Goal: Task Accomplishment & Management: Manage account settings

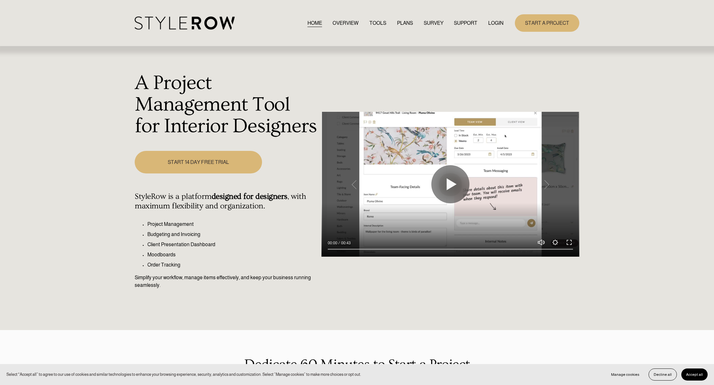
click at [496, 23] on link "LOGIN" at bounding box center [495, 23] width 15 height 9
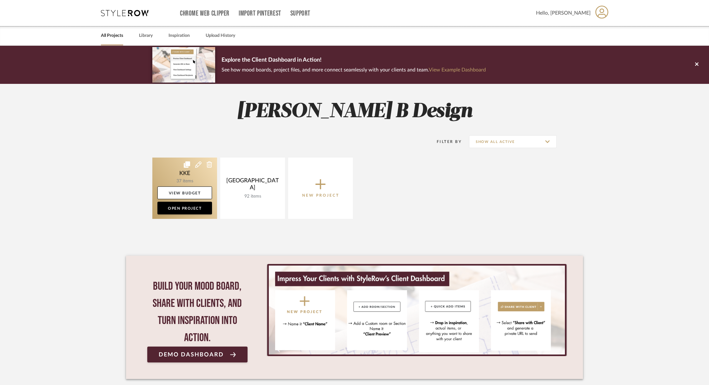
click at [184, 176] on link at bounding box center [184, 187] width 65 height 61
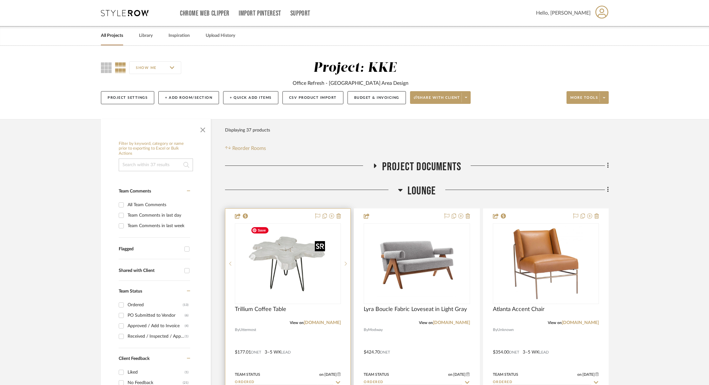
click at [287, 264] on img "0" at bounding box center [287, 263] width 79 height 79
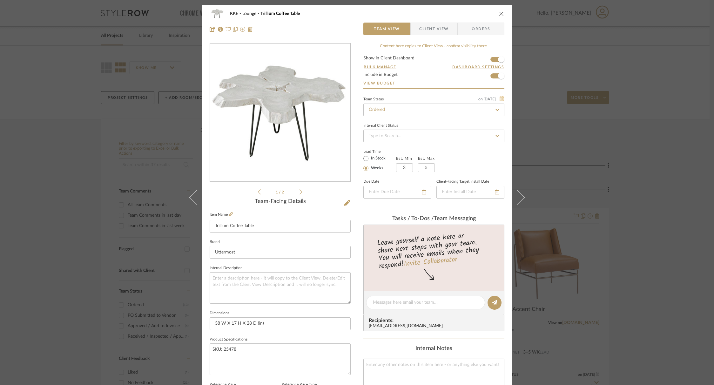
click at [499, 99] on icon at bounding box center [501, 98] width 4 height 5
click at [477, 28] on div at bounding box center [357, 192] width 714 height 385
click at [485, 29] on span "Orders" at bounding box center [481, 29] width 32 height 13
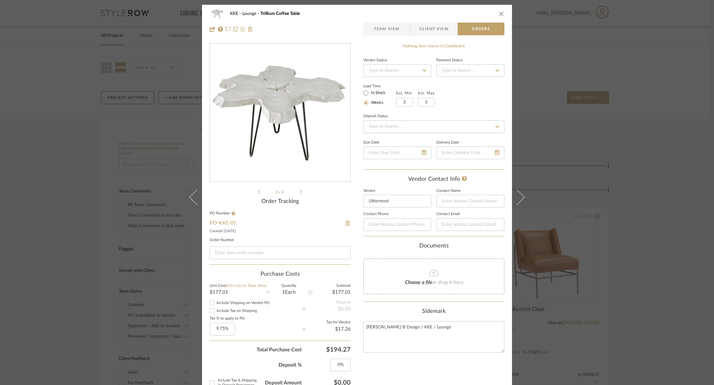
click at [421, 70] on icon at bounding box center [424, 70] width 6 height 4
click at [422, 70] on icon at bounding box center [424, 70] width 4 height 2
click at [499, 13] on icon "close" at bounding box center [501, 13] width 5 height 5
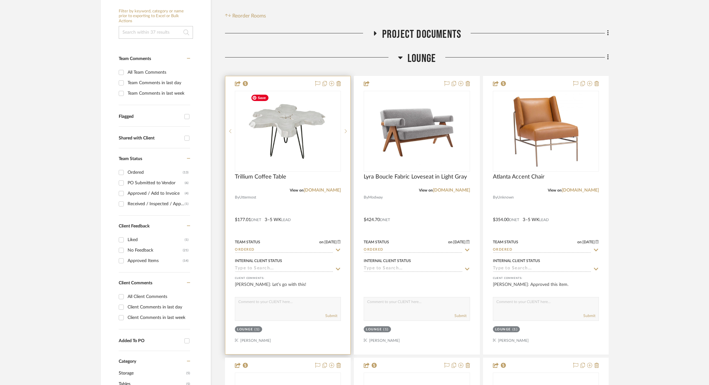
scroll to position [137, 0]
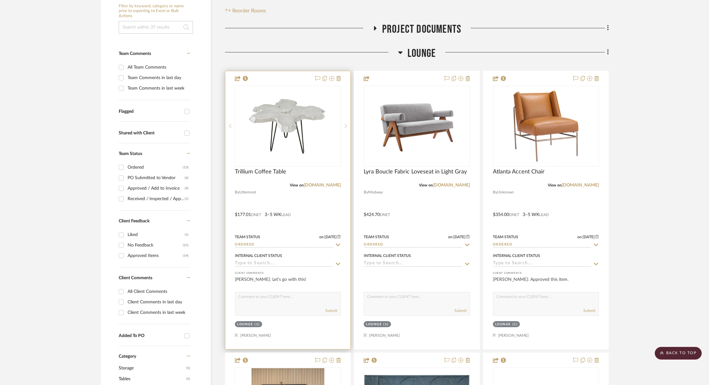
click at [338, 264] on icon at bounding box center [338, 263] width 6 height 5
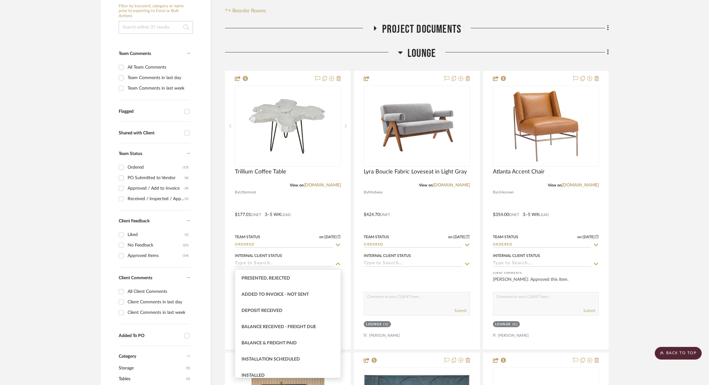
scroll to position [99, 0]
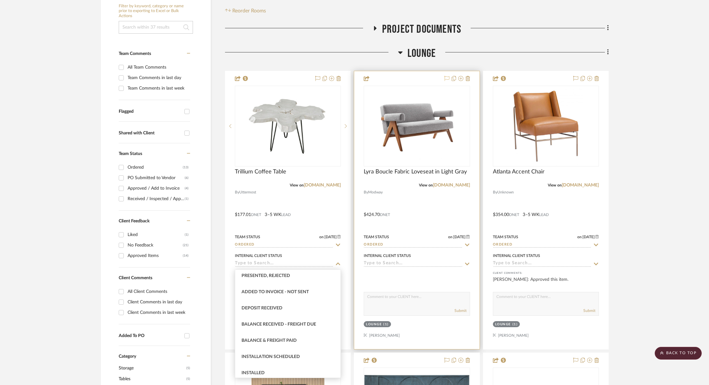
click at [448, 78] on icon at bounding box center [447, 78] width 5 height 5
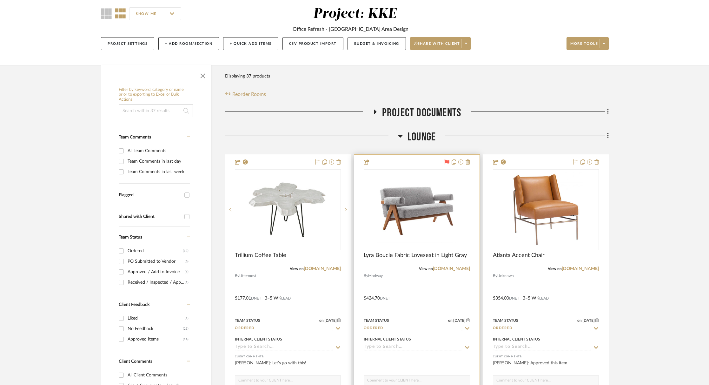
scroll to position [52, 0]
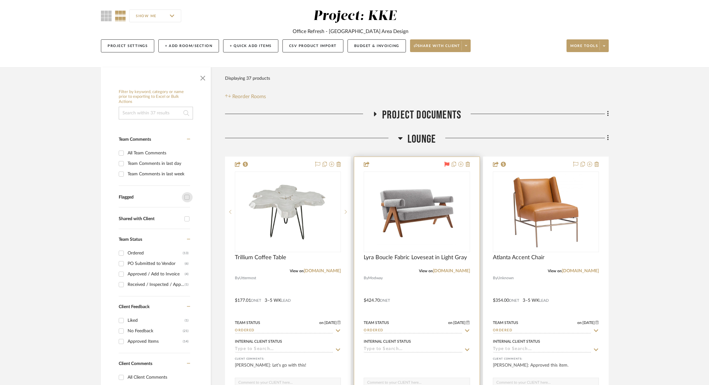
click at [187, 198] on input "Flagged" at bounding box center [187, 197] width 10 height 10
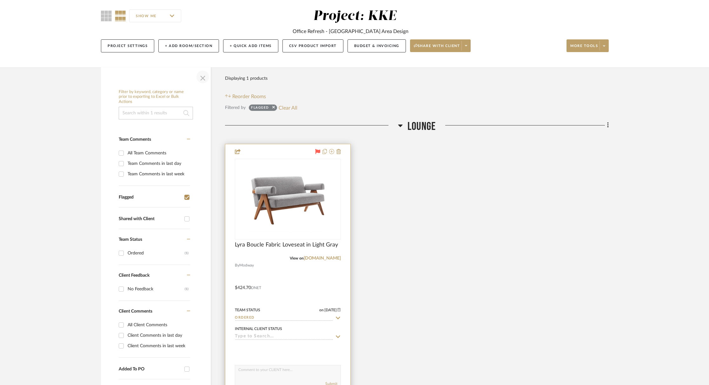
click at [204, 78] on span "button" at bounding box center [202, 76] width 15 height 15
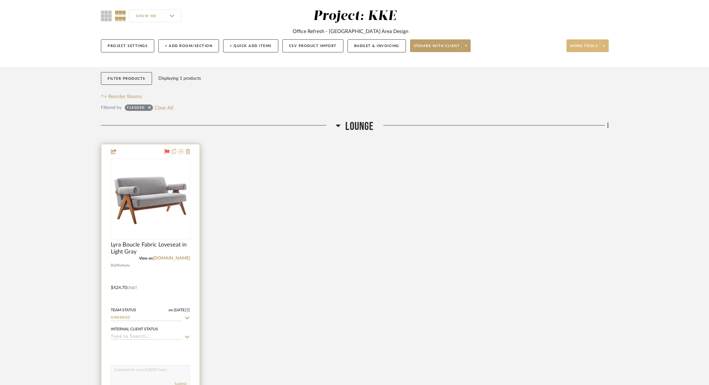
click at [604, 45] on icon at bounding box center [604, 45] width 2 height 3
click at [603, 142] on span "Export To Excel" at bounding box center [593, 139] width 41 height 5
click at [167, 153] on icon at bounding box center [166, 151] width 5 height 5
click at [170, 111] on button "Clear All" at bounding box center [164, 108] width 19 height 8
checkbox input "false"
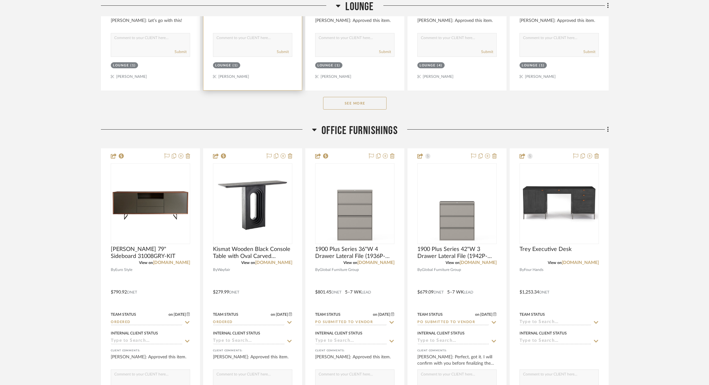
scroll to position [417, 0]
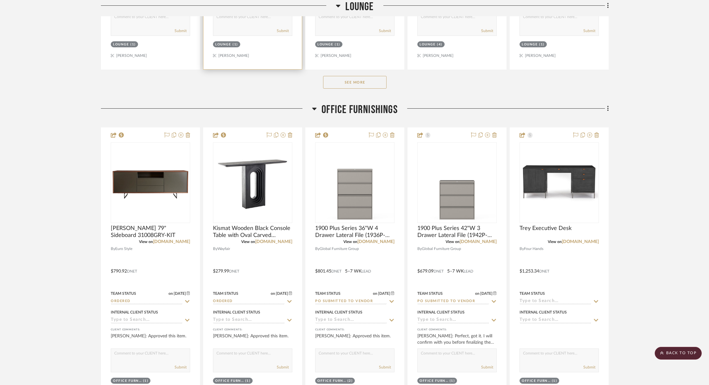
click at [373, 85] on button "See More" at bounding box center [355, 82] width 64 height 13
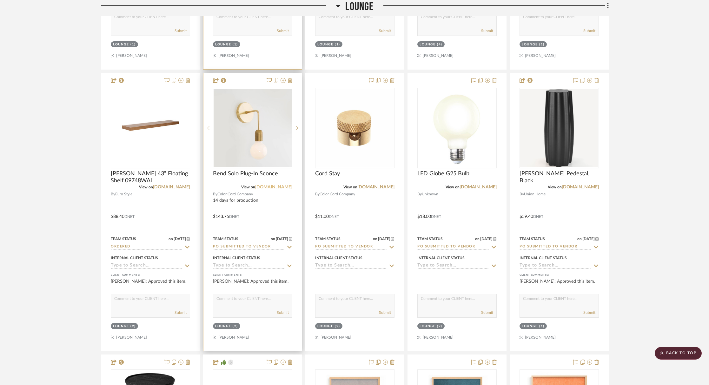
click at [278, 188] on link "[DOMAIN_NAME]" at bounding box center [273, 187] width 37 height 4
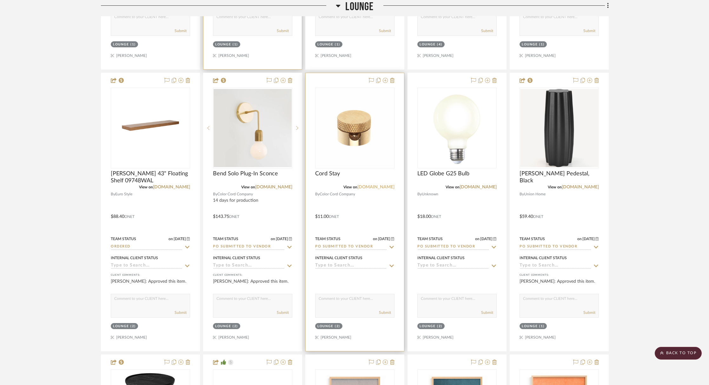
click at [381, 188] on link "[DOMAIN_NAME]" at bounding box center [376, 187] width 37 height 4
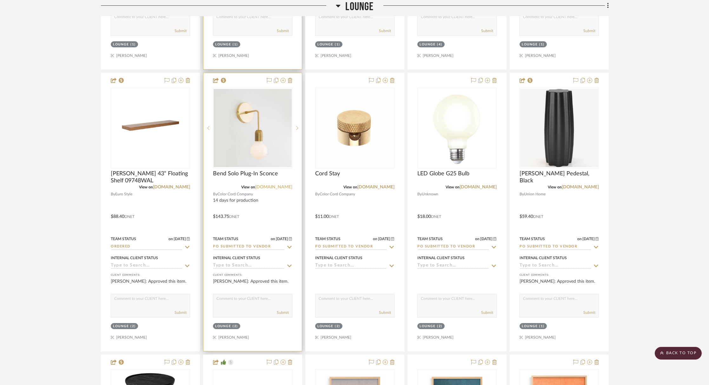
click at [280, 188] on link "[DOMAIN_NAME]" at bounding box center [273, 187] width 37 height 4
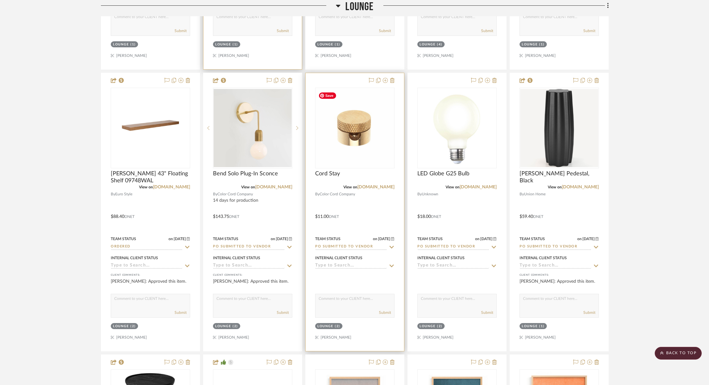
click at [359, 124] on img "0" at bounding box center [355, 128] width 78 height 78
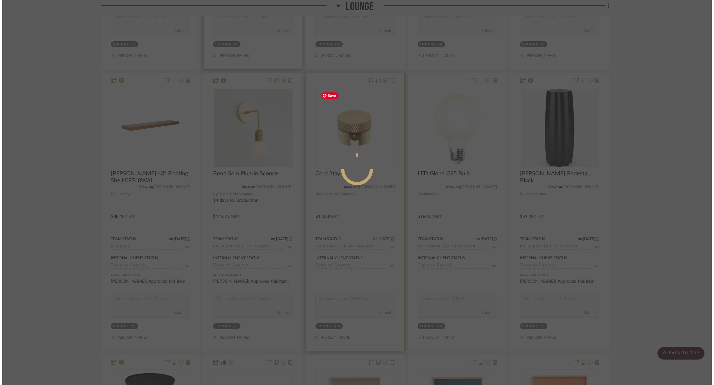
scroll to position [0, 0]
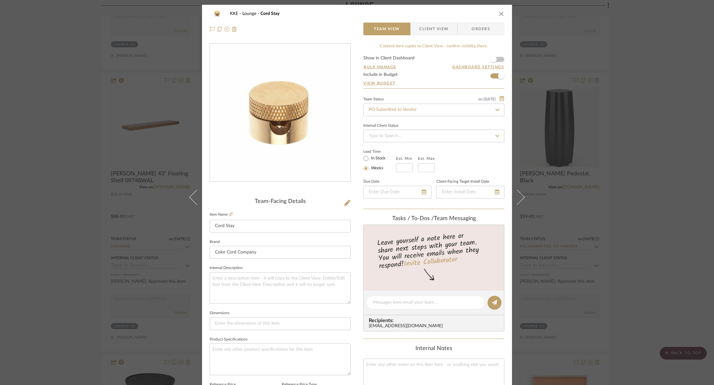
click at [499, 14] on icon "close" at bounding box center [501, 13] width 5 height 5
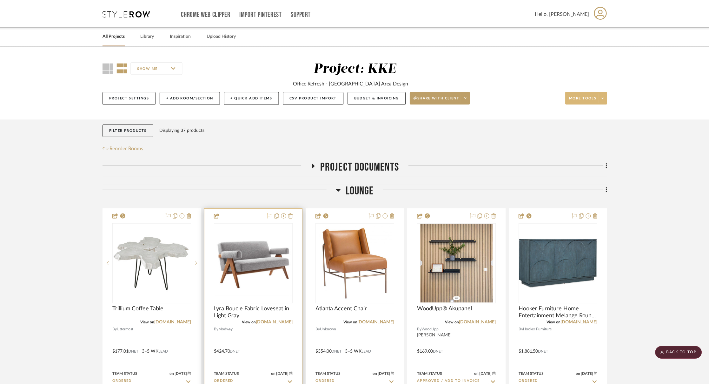
scroll to position [417, 0]
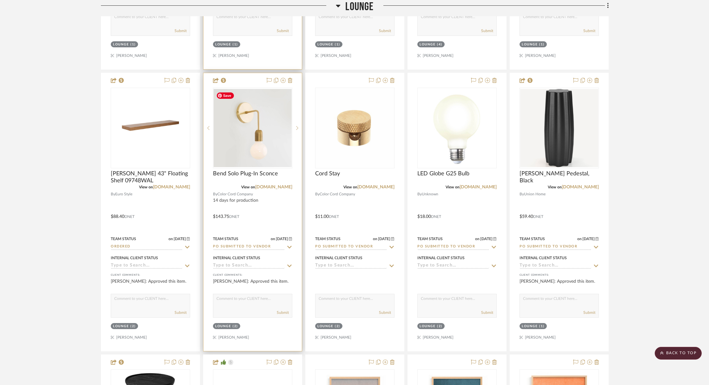
click at [247, 132] on img "0" at bounding box center [253, 128] width 78 height 78
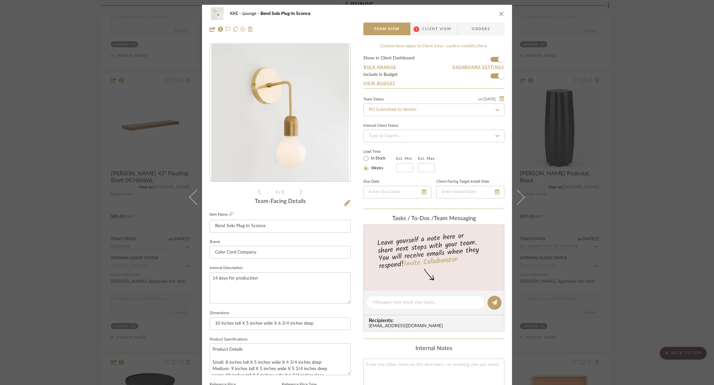
click at [485, 27] on span "Orders" at bounding box center [481, 29] width 32 height 13
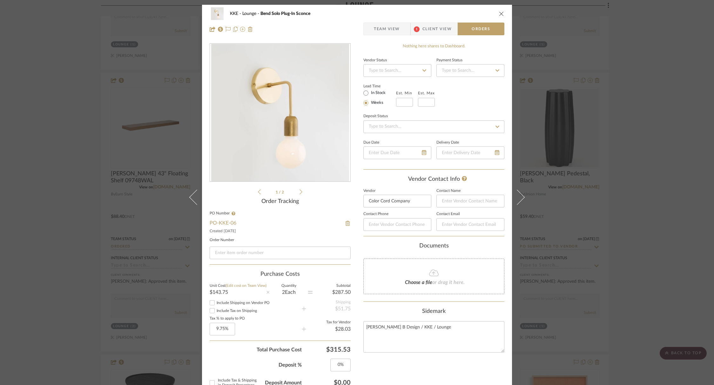
click at [501, 13] on icon "close" at bounding box center [501, 13] width 5 height 5
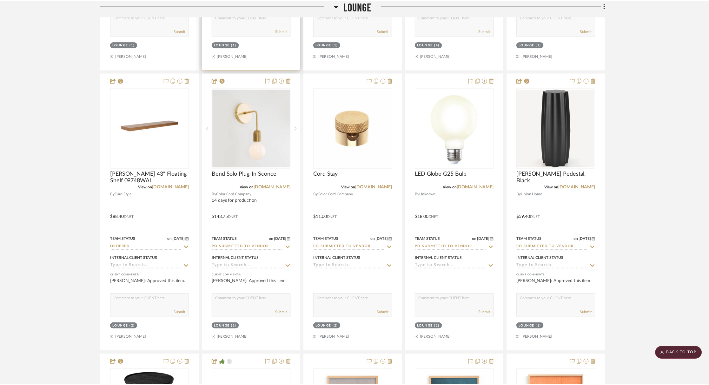
scroll to position [417, 0]
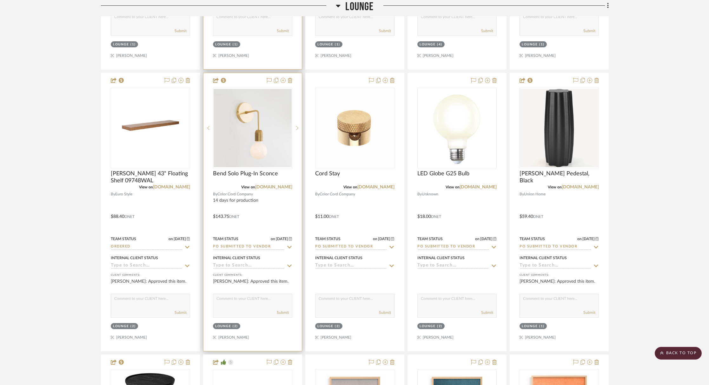
click at [265, 248] on input "PO Submitted to Vendor" at bounding box center [249, 247] width 72 height 6
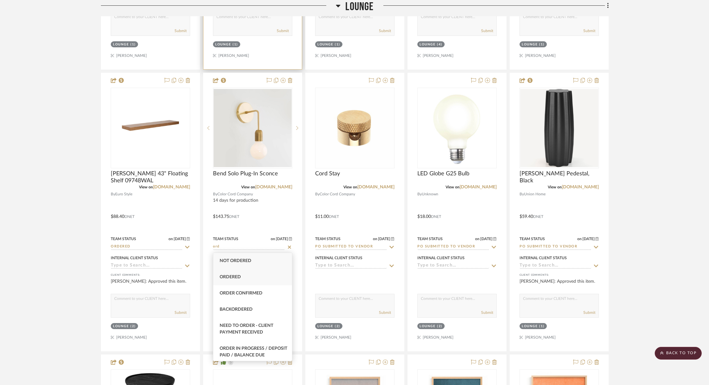
type input "ord"
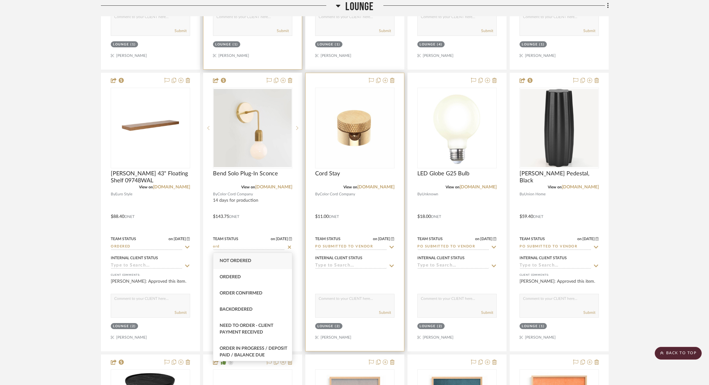
drag, startPoint x: 259, startPoint y: 277, endPoint x: 309, endPoint y: 255, distance: 54.7
click at [259, 277] on div "Ordered" at bounding box center [252, 277] width 79 height 16
type input "[DATE]"
type input "Ordered"
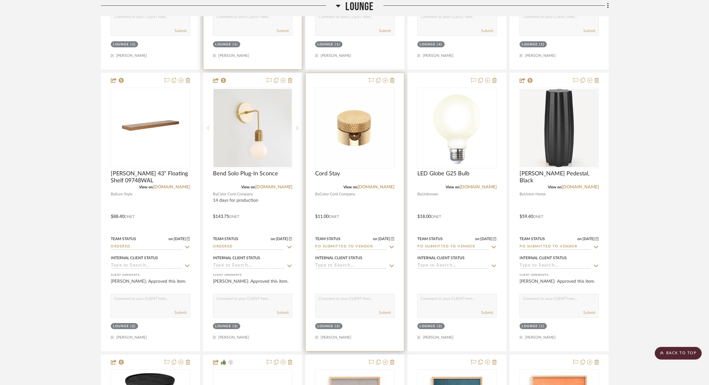
click at [358, 247] on input "PO Submitted to Vendor" at bounding box center [351, 247] width 72 height 6
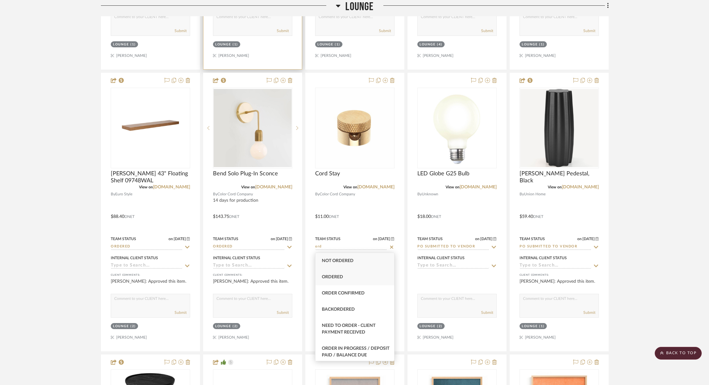
type input "ord"
click at [353, 274] on div "Ordered" at bounding box center [355, 277] width 79 height 16
type input "[DATE]"
type input "Ordered"
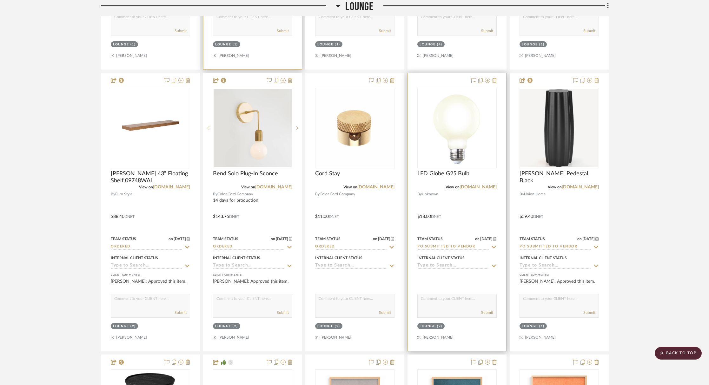
click at [450, 247] on input "PO Submitted to Vendor" at bounding box center [454, 247] width 72 height 6
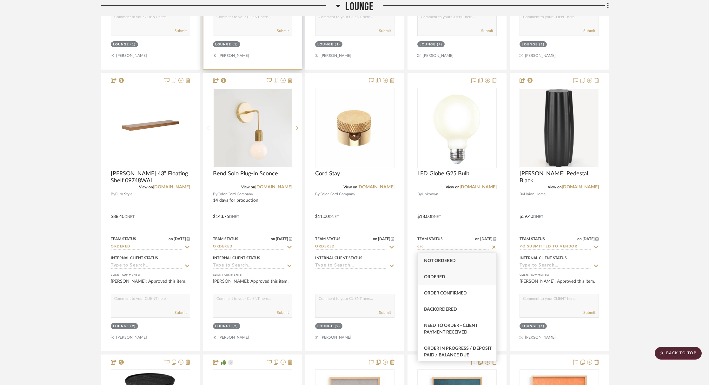
type input "ord"
click at [446, 277] on div "Ordered" at bounding box center [457, 277] width 79 height 16
type input "[DATE]"
type input "Ordered"
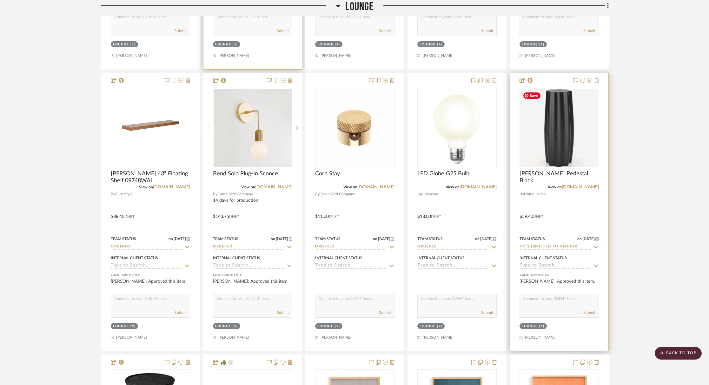
click at [557, 131] on img "0" at bounding box center [559, 128] width 78 height 78
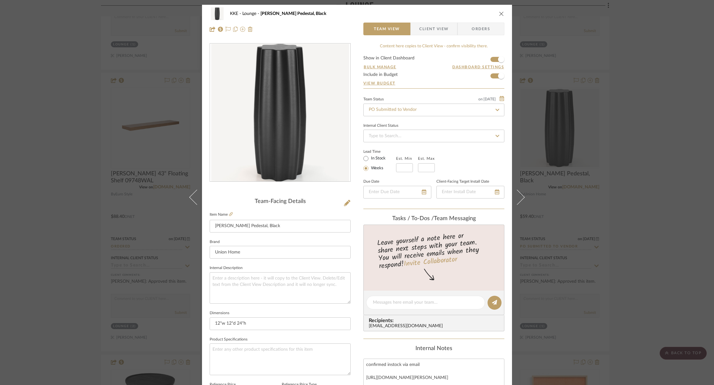
click at [504, 13] on div "KKE Lounge [PERSON_NAME], Black Team View Client View Orders" at bounding box center [357, 21] width 310 height 33
click at [500, 13] on icon "close" at bounding box center [501, 13] width 5 height 5
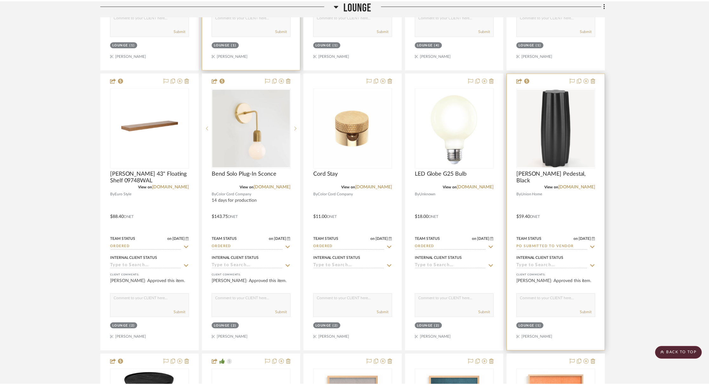
scroll to position [417, 0]
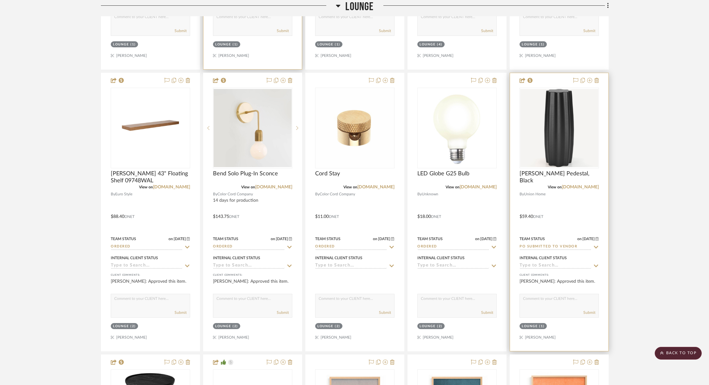
click at [577, 247] on input "PO Submitted to Vendor" at bounding box center [556, 247] width 72 height 6
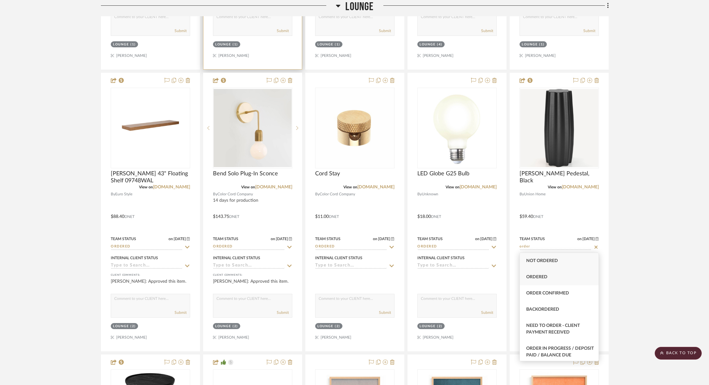
type input "order"
click at [562, 276] on div "Ordered" at bounding box center [559, 277] width 79 height 16
type input "[DATE]"
type input "Ordered"
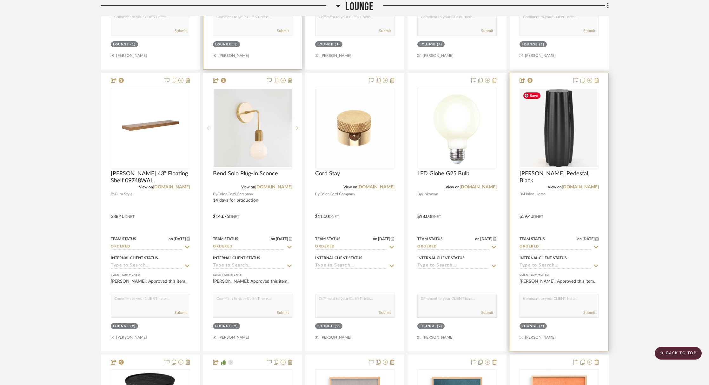
click at [576, 139] on img "0" at bounding box center [559, 128] width 78 height 78
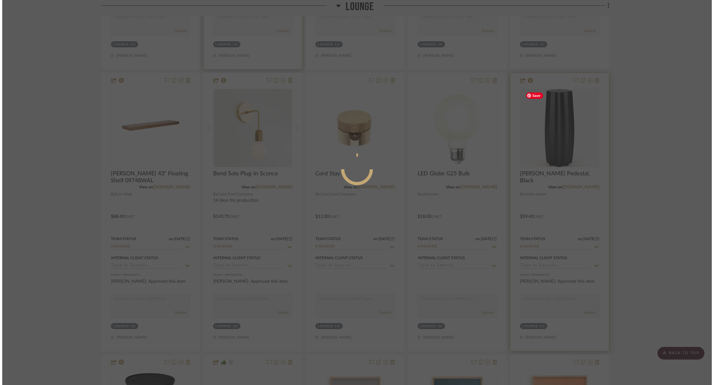
scroll to position [0, 0]
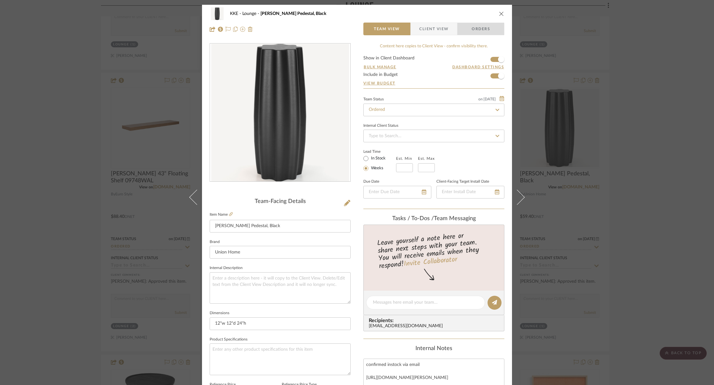
click at [483, 29] on span "Orders" at bounding box center [481, 29] width 32 height 13
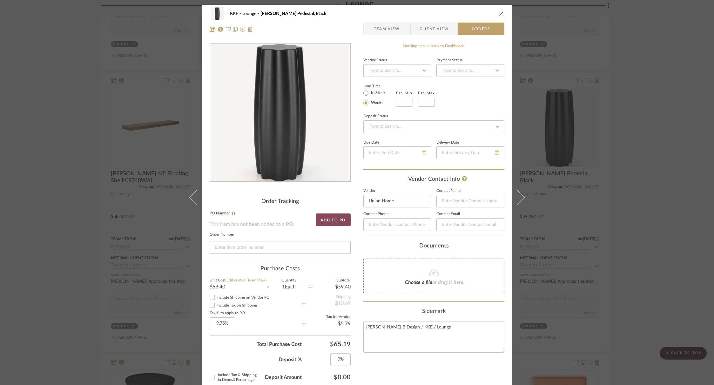
click at [321, 219] on button "Add to PO" at bounding box center [333, 219] width 35 height 13
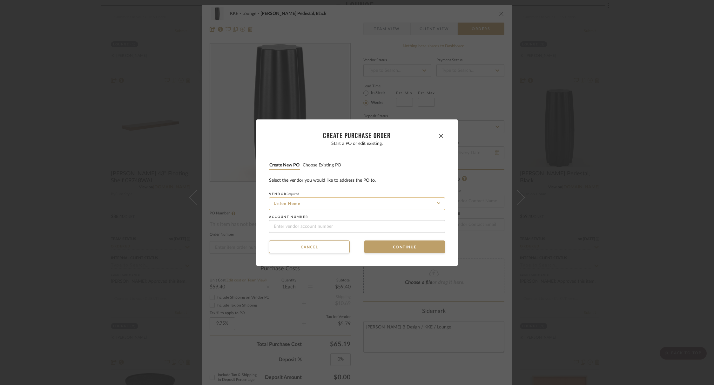
click at [338, 203] on input "Union Home" at bounding box center [357, 203] width 176 height 13
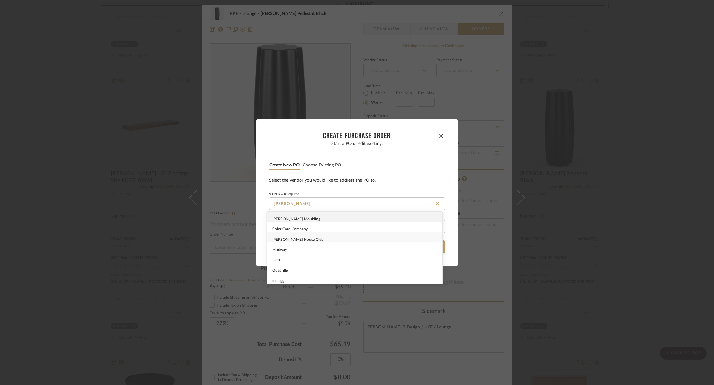
click at [305, 238] on div "[PERSON_NAME] House Club" at bounding box center [354, 237] width 175 height 10
type input "[PERSON_NAME] Design Studio"
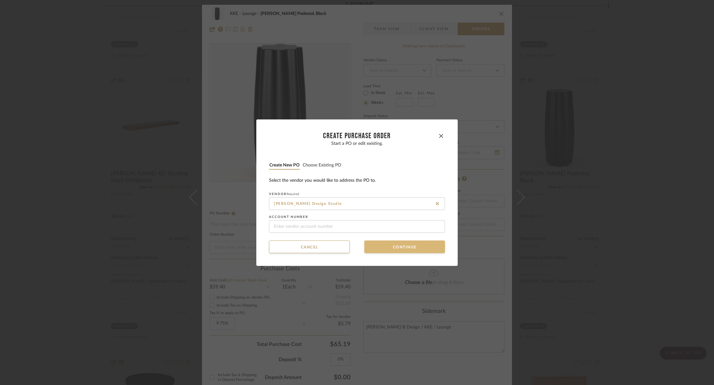
click at [414, 251] on button "Continue" at bounding box center [404, 246] width 81 height 13
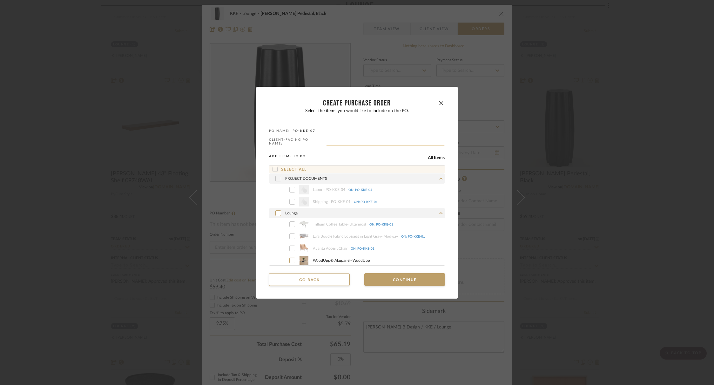
click at [351, 141] on input "text" at bounding box center [385, 142] width 119 height 6
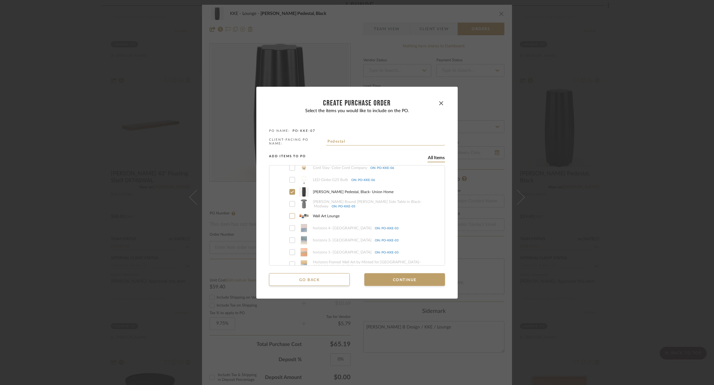
scroll to position [142, 0]
type input "Pedestal"
click at [414, 280] on button "Continue" at bounding box center [404, 279] width 81 height 13
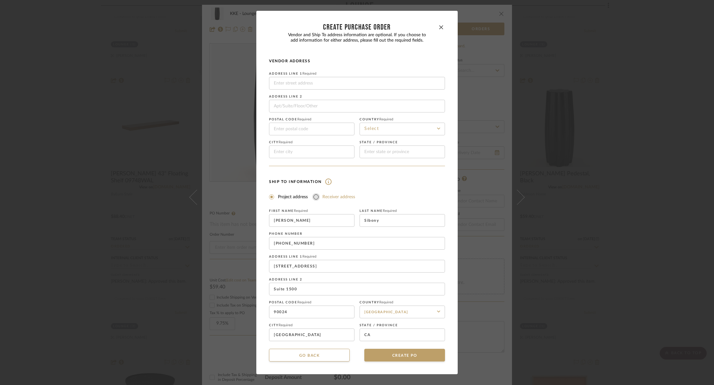
click at [313, 199] on input "Receiver address" at bounding box center [316, 197] width 8 height 8
radio input "true"
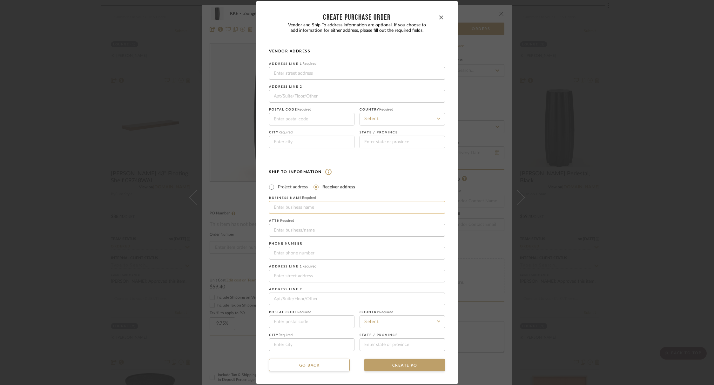
click at [315, 207] on input at bounding box center [357, 207] width 176 height 13
type input "Art & Design Installations Inc"
type input "[STREET_ADDRESS][PERSON_NAME]"
type input "91733"
type input "S. El Monte"
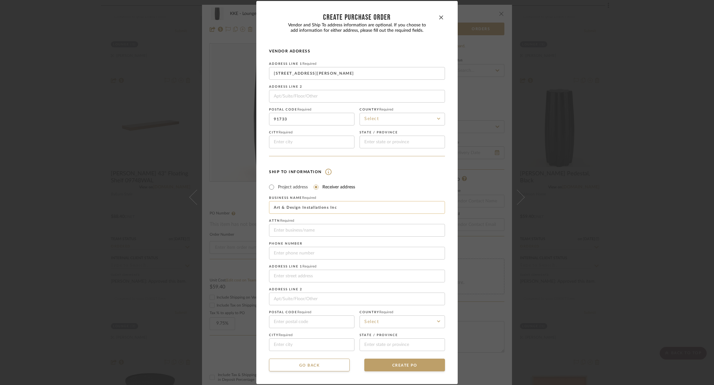
type input "CA"
type input "Art & Design Installations Inc"
type input "2138809094"
click at [327, 274] on input at bounding box center [357, 276] width 176 height 13
type input "[STREET_ADDRESS][PERSON_NAME]"
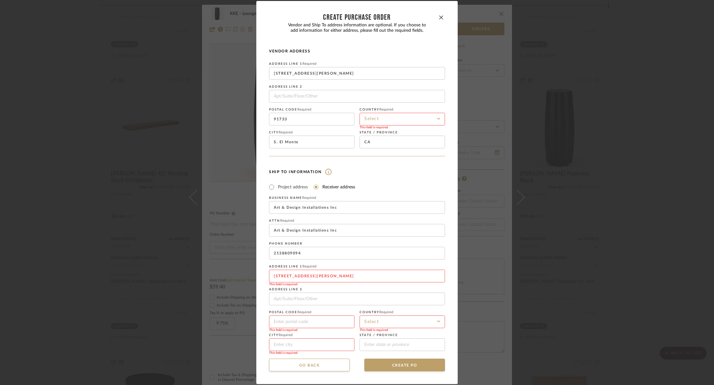
type input "91733"
type input "S. El Monte"
type input "CA"
click at [426, 321] on input at bounding box center [401, 321] width 85 height 13
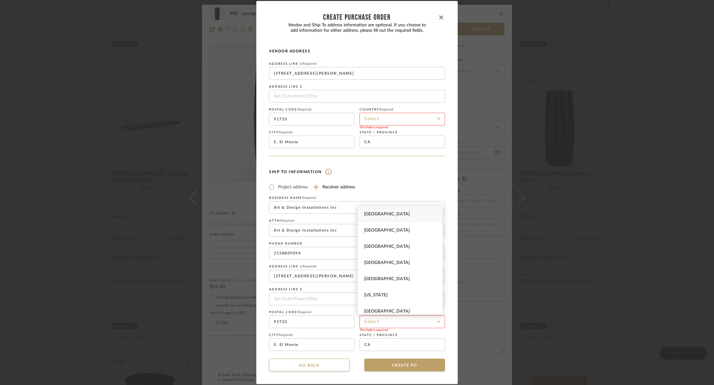
click at [400, 214] on div "[GEOGRAPHIC_DATA]" at bounding box center [400, 214] width 85 height 16
type input "[GEOGRAPHIC_DATA]"
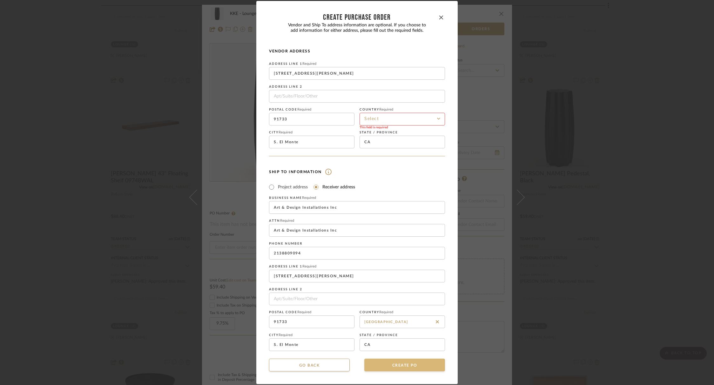
click at [421, 365] on button "CREATE PO" at bounding box center [404, 364] width 81 height 13
click at [437, 116] on icon at bounding box center [438, 118] width 3 height 5
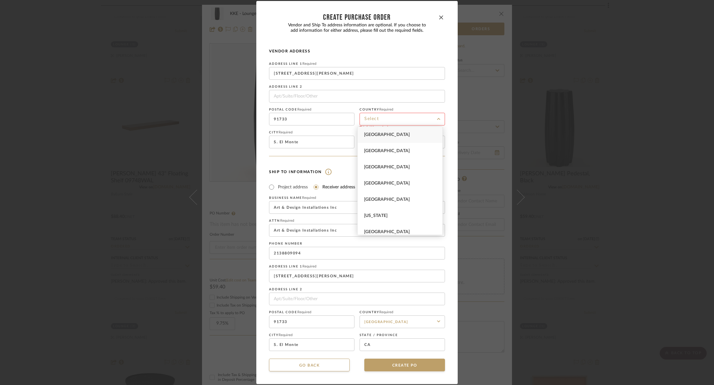
click at [408, 137] on div "[GEOGRAPHIC_DATA]" at bounding box center [400, 135] width 85 height 16
type input "[GEOGRAPHIC_DATA]"
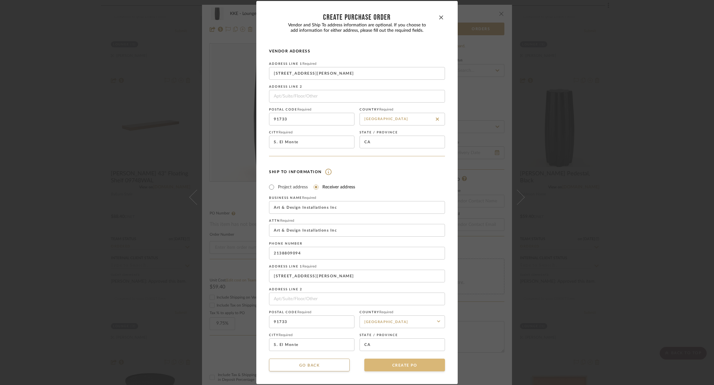
click at [417, 368] on button "CREATE PO" at bounding box center [404, 364] width 81 height 13
